Goal: Use online tool/utility: Utilize a website feature to perform a specific function

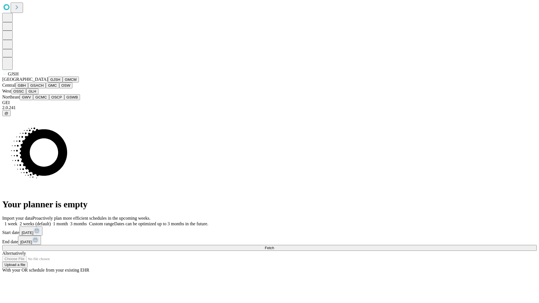
click at [48, 82] on button "GJSH" at bounding box center [55, 80] width 15 height 6
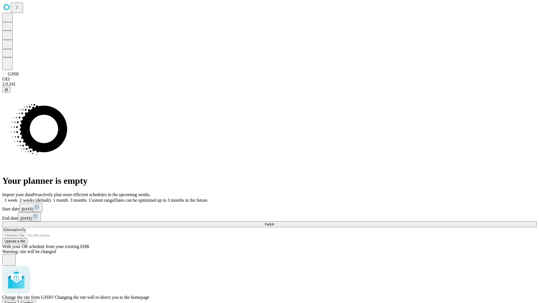
click at [34, 301] on span "Confirm" at bounding box center [27, 303] width 13 height 4
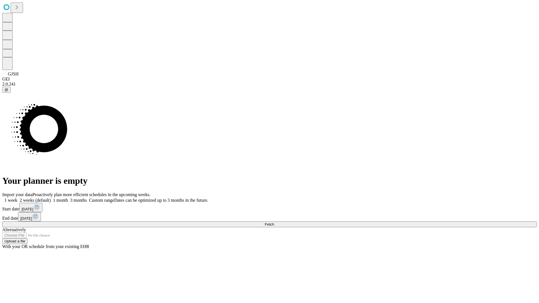
click at [51, 198] on label "2 weeks (default)" at bounding box center [33, 200] width 33 height 5
click at [274, 222] on span "Fetch" at bounding box center [269, 224] width 9 height 4
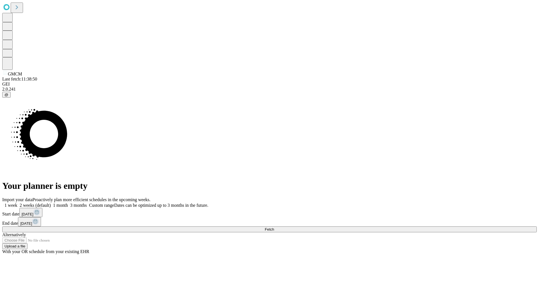
click at [51, 203] on label "2 weeks (default)" at bounding box center [33, 205] width 33 height 5
click at [274, 227] on span "Fetch" at bounding box center [269, 229] width 9 height 4
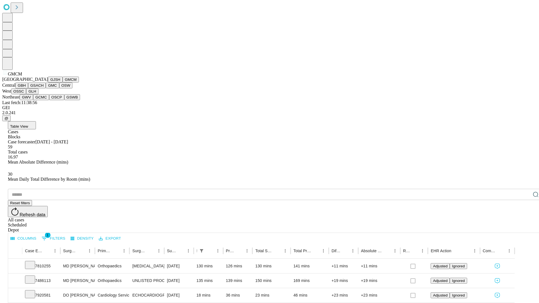
click at [28, 88] on button "GBH" at bounding box center [21, 85] width 13 height 6
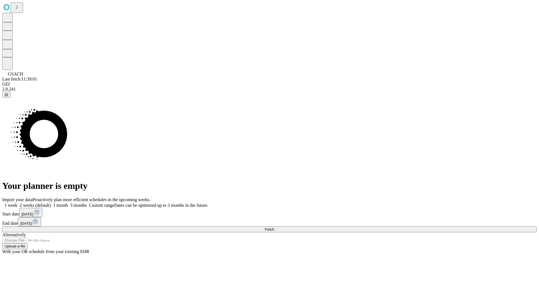
click at [51, 203] on label "2 weeks (default)" at bounding box center [33, 205] width 33 height 5
click at [274, 227] on span "Fetch" at bounding box center [269, 229] width 9 height 4
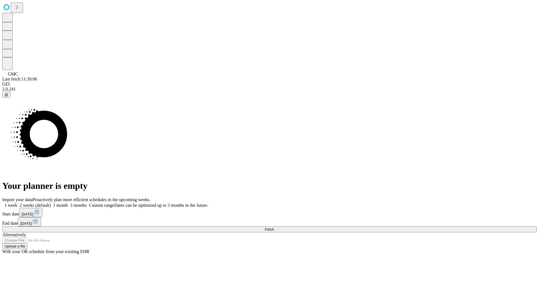
click at [51, 203] on label "2 weeks (default)" at bounding box center [33, 205] width 33 height 5
click at [274, 227] on span "Fetch" at bounding box center [269, 229] width 9 height 4
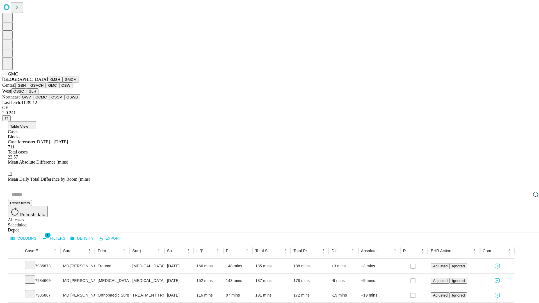
click at [59, 88] on button "OSW" at bounding box center [65, 85] width 13 height 6
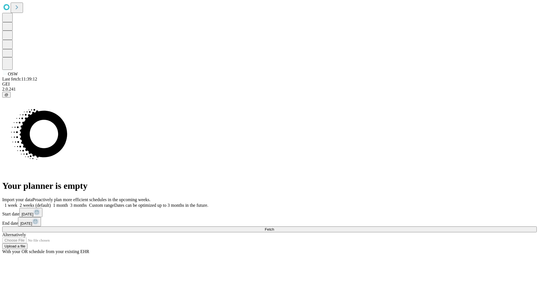
click at [51, 203] on label "2 weeks (default)" at bounding box center [33, 205] width 33 height 5
click at [274, 227] on span "Fetch" at bounding box center [269, 229] width 9 height 4
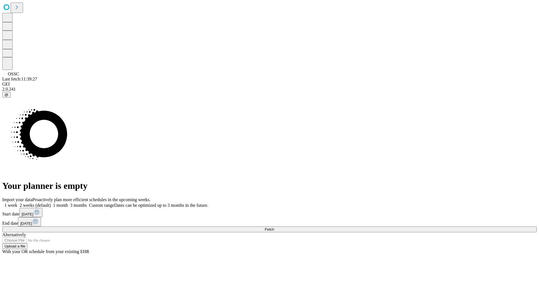
click at [51, 203] on label "2 weeks (default)" at bounding box center [33, 205] width 33 height 5
click at [274, 227] on span "Fetch" at bounding box center [269, 229] width 9 height 4
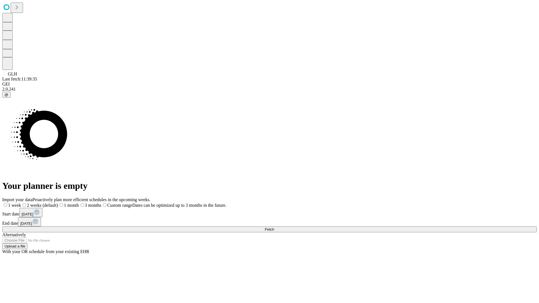
click at [58, 203] on label "2 weeks (default)" at bounding box center [39, 205] width 37 height 5
click at [274, 227] on span "Fetch" at bounding box center [269, 229] width 9 height 4
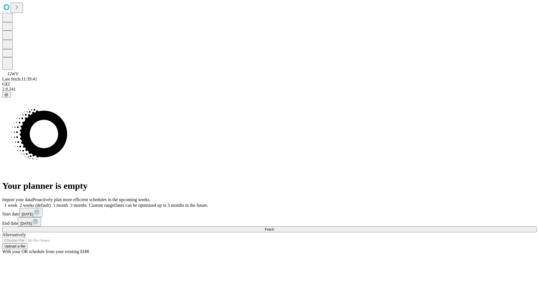
click at [51, 203] on label "2 weeks (default)" at bounding box center [33, 205] width 33 height 5
click at [274, 227] on span "Fetch" at bounding box center [269, 229] width 9 height 4
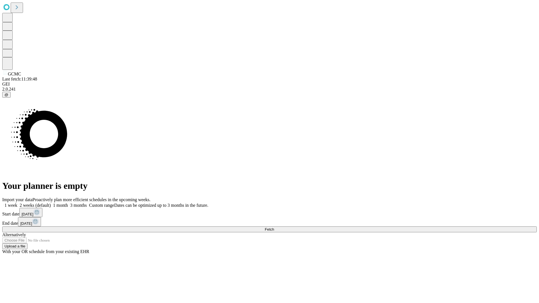
click at [51, 203] on label "2 weeks (default)" at bounding box center [33, 205] width 33 height 5
click at [274, 227] on span "Fetch" at bounding box center [269, 229] width 9 height 4
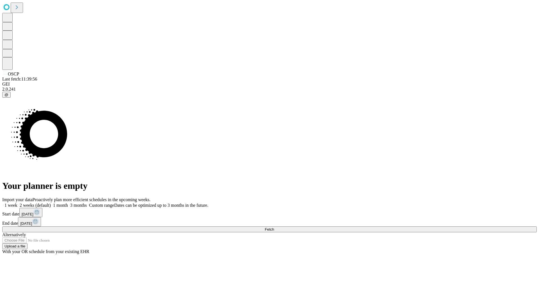
click at [274, 227] on span "Fetch" at bounding box center [269, 229] width 9 height 4
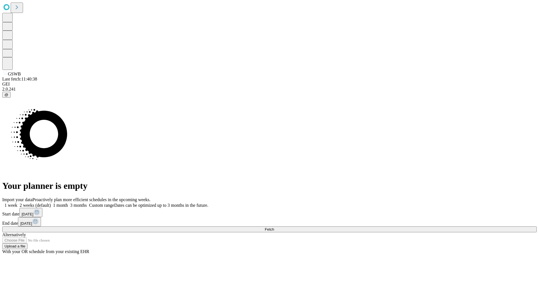
click at [51, 203] on label "2 weeks (default)" at bounding box center [33, 205] width 33 height 5
click at [274, 227] on span "Fetch" at bounding box center [269, 229] width 9 height 4
